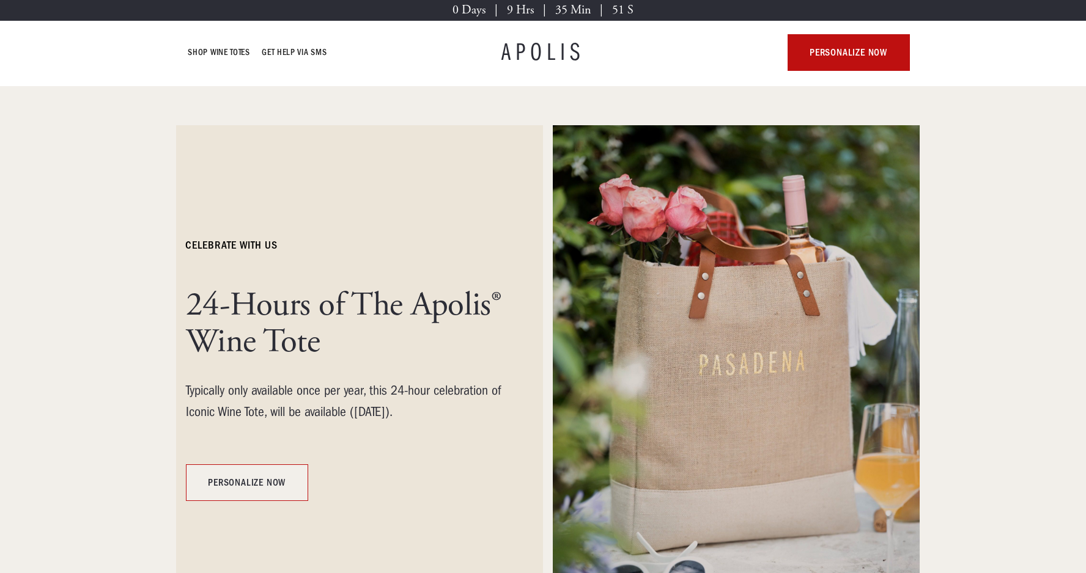
click at [235, 490] on link "personalize now" at bounding box center [247, 483] width 122 height 37
